Goal: Check status: Check status

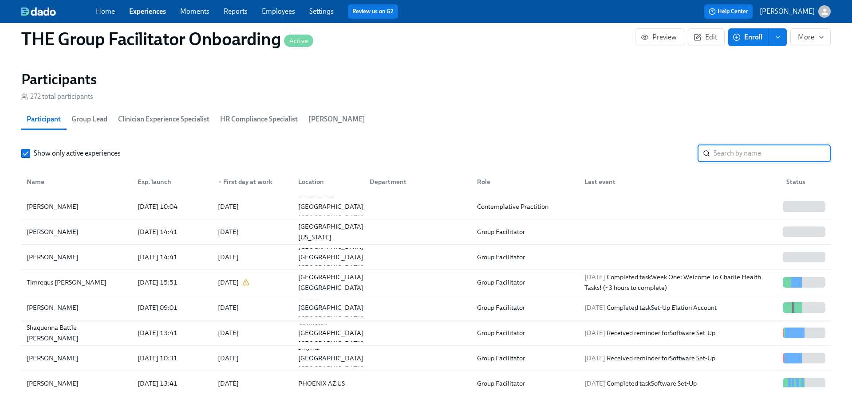
scroll to position [0, 12925]
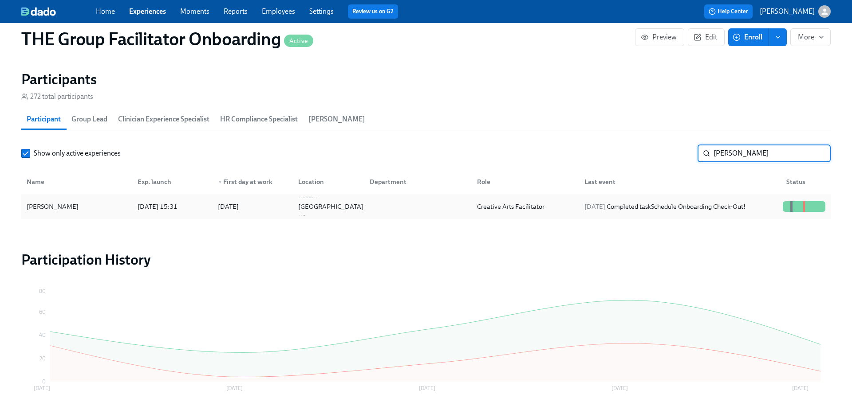
type input "[PERSON_NAME]"
click at [745, 198] on div "[DATE] Completed task Schedule Onboarding Check-Out!" at bounding box center [678, 207] width 202 height 18
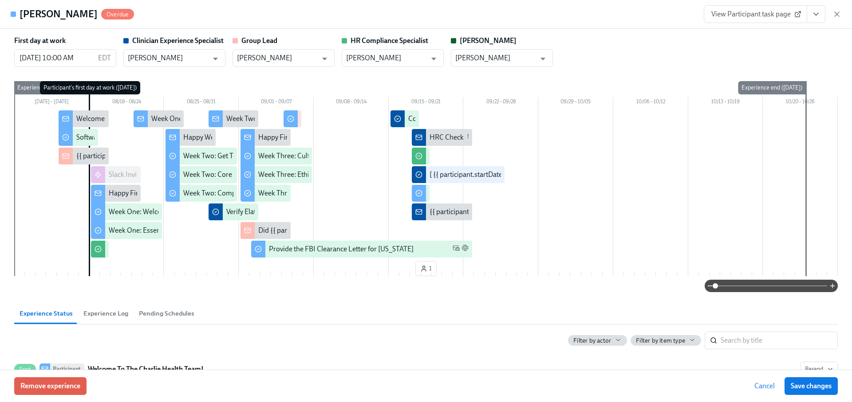
click at [813, 16] on icon "View task page" at bounding box center [816, 14] width 9 height 9
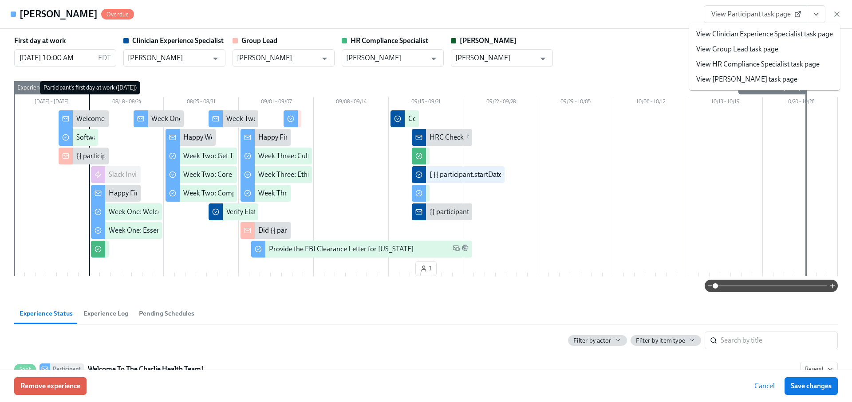
click at [771, 35] on link "View Clinician Experience Specialist task page" at bounding box center [764, 34] width 137 height 10
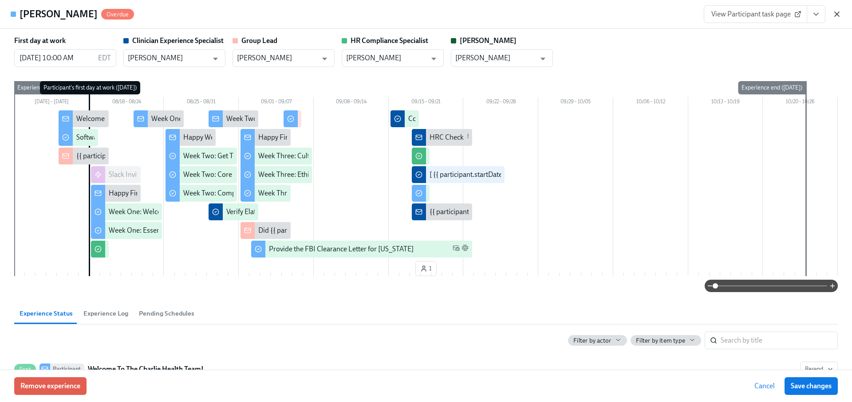
click at [834, 16] on icon "button" at bounding box center [836, 14] width 9 height 9
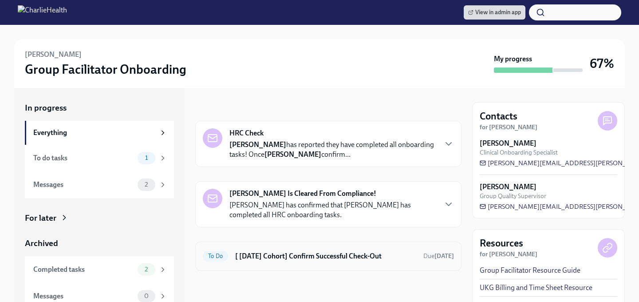
click at [287, 262] on div "To Do [ Aug 18th Cohort] Confirm Successful Check-Out Due in 7 days" at bounding box center [328, 256] width 251 height 14
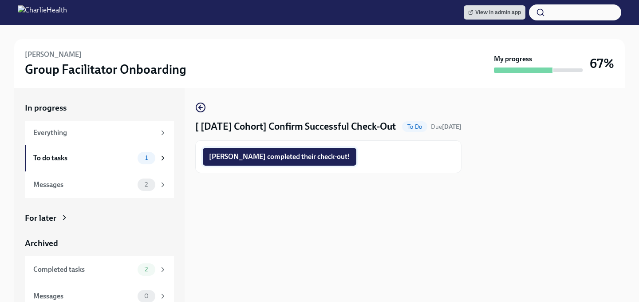
click at [267, 161] on span "Carissa completed their check-out!" at bounding box center [279, 156] width 141 height 9
